Goal: Task Accomplishment & Management: Manage account settings

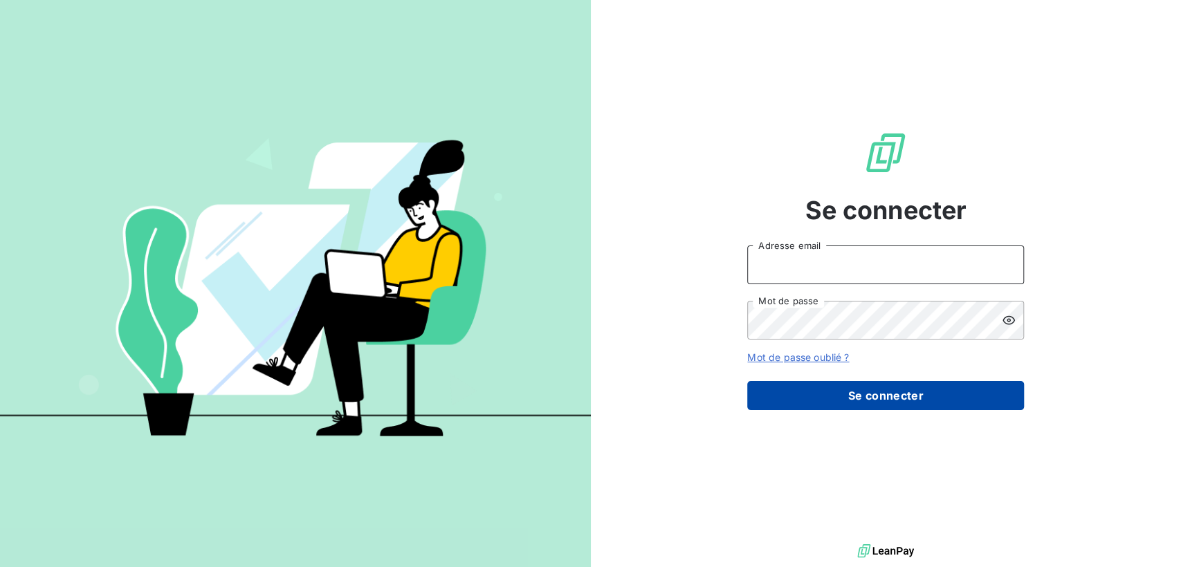
type input "daf@mavrommatis.fr"
click at [857, 398] on button "Se connecter" at bounding box center [885, 395] width 277 height 29
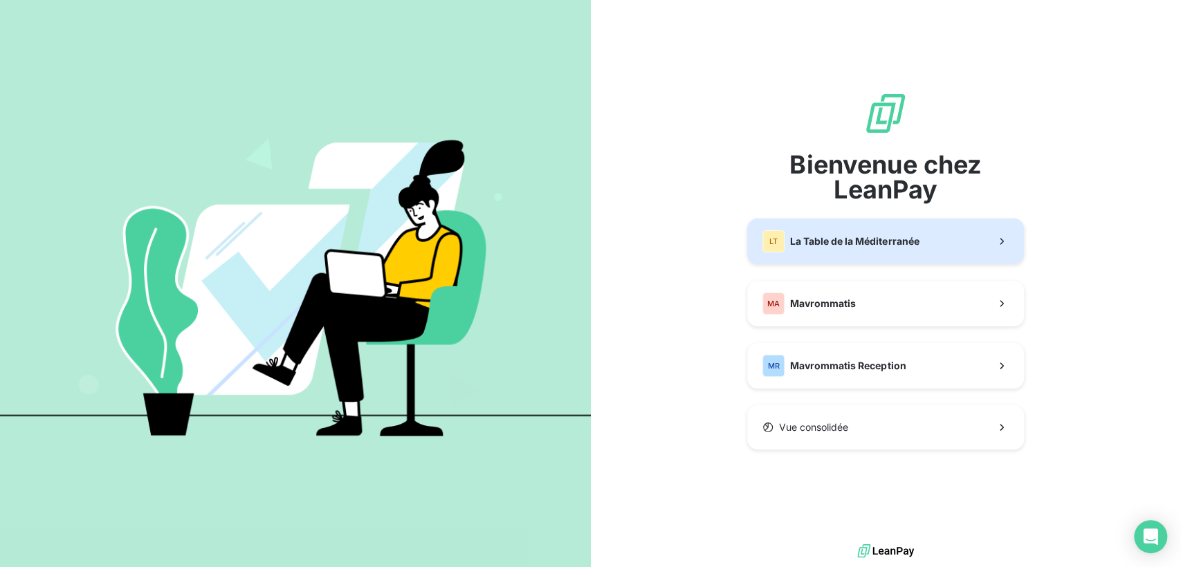
click at [838, 250] on div "LT La Table de la Méditerranée" at bounding box center [840, 241] width 156 height 22
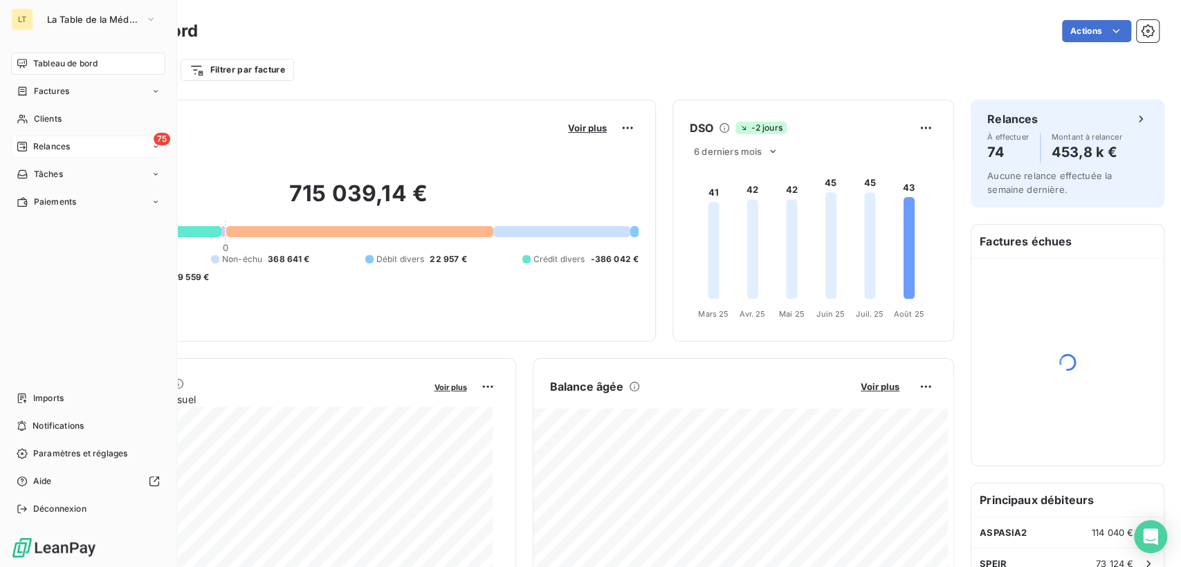
click at [149, 147] on div "75 Relances" at bounding box center [88, 147] width 154 height 22
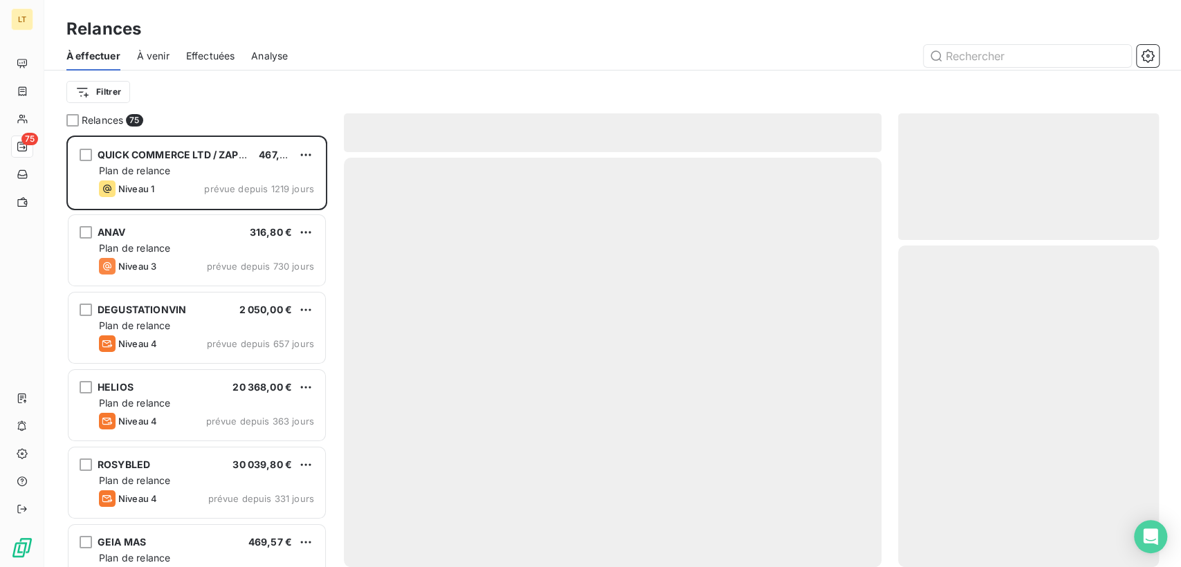
scroll to position [419, 249]
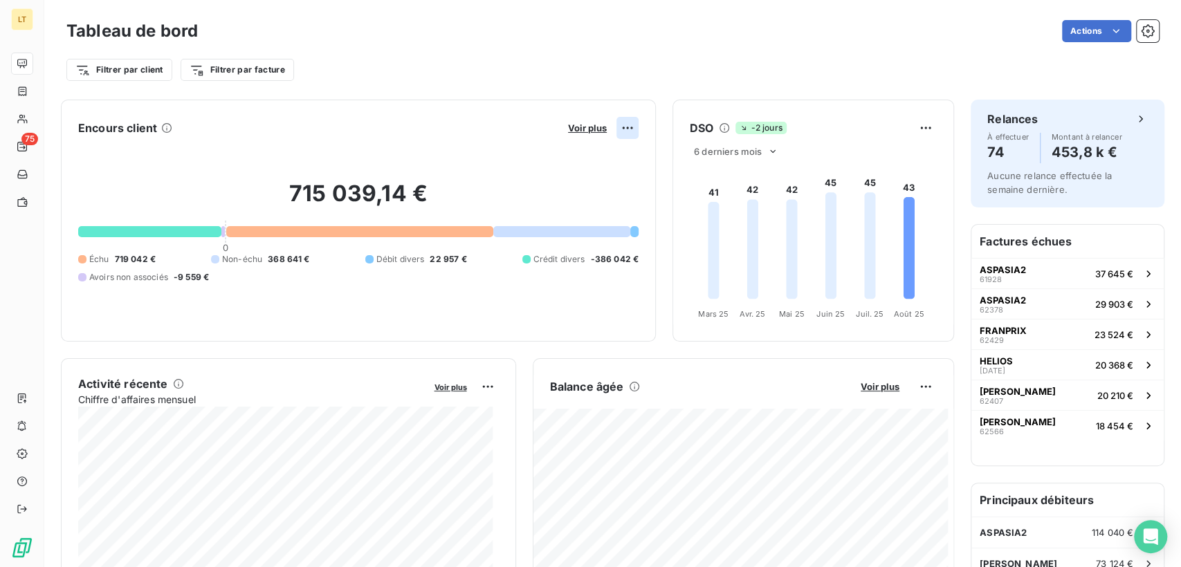
click at [619, 131] on html "LT 75 Tableau de bord Actions Filtrer par client Filtrer par facture Encours cl…" at bounding box center [590, 283] width 1181 height 567
click at [586, 124] on html "LT 75 Tableau de bord Actions Filtrer par client Filtrer par facture Encours cl…" at bounding box center [590, 283] width 1181 height 567
click at [586, 129] on span "Voir plus" at bounding box center [587, 127] width 39 height 11
